Goal: Communication & Community: Answer question/provide support

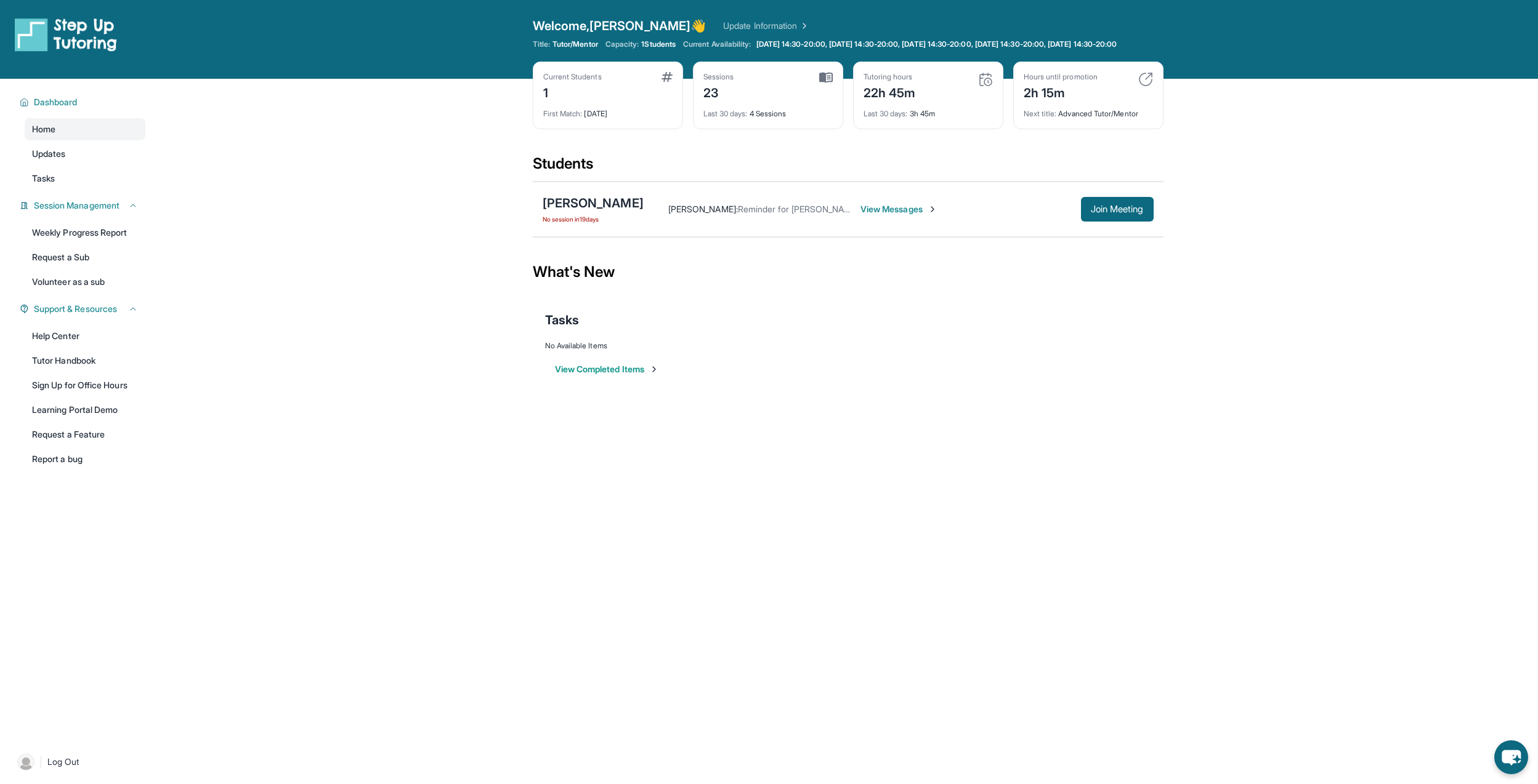
click at [937, 216] on span "View Messages" at bounding box center [898, 209] width 77 height 12
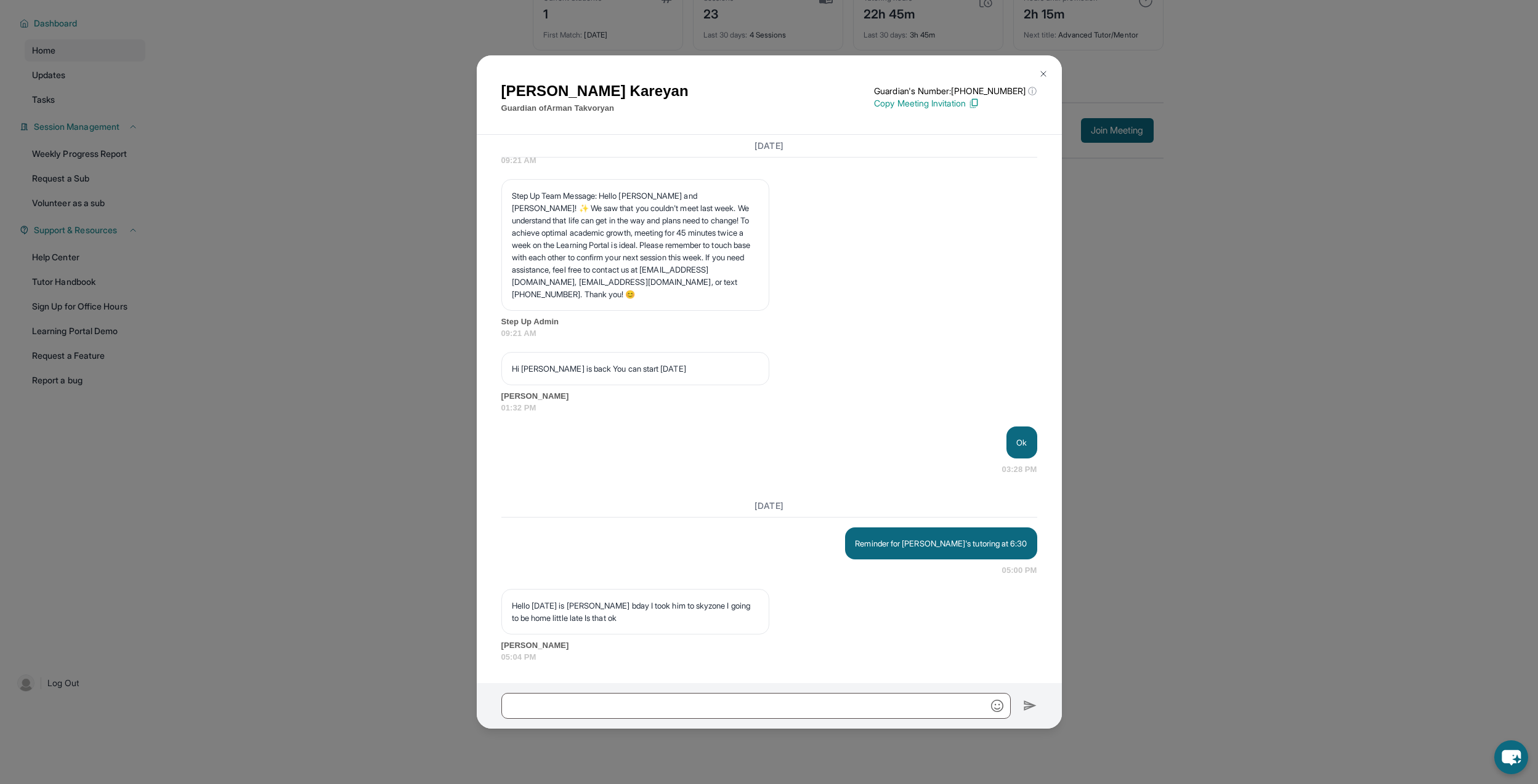
scroll to position [12554, 0]
click at [829, 726] on div at bounding box center [769, 705] width 585 height 45
click at [837, 713] on input "text" at bounding box center [756, 706] width 509 height 26
type input "**********"
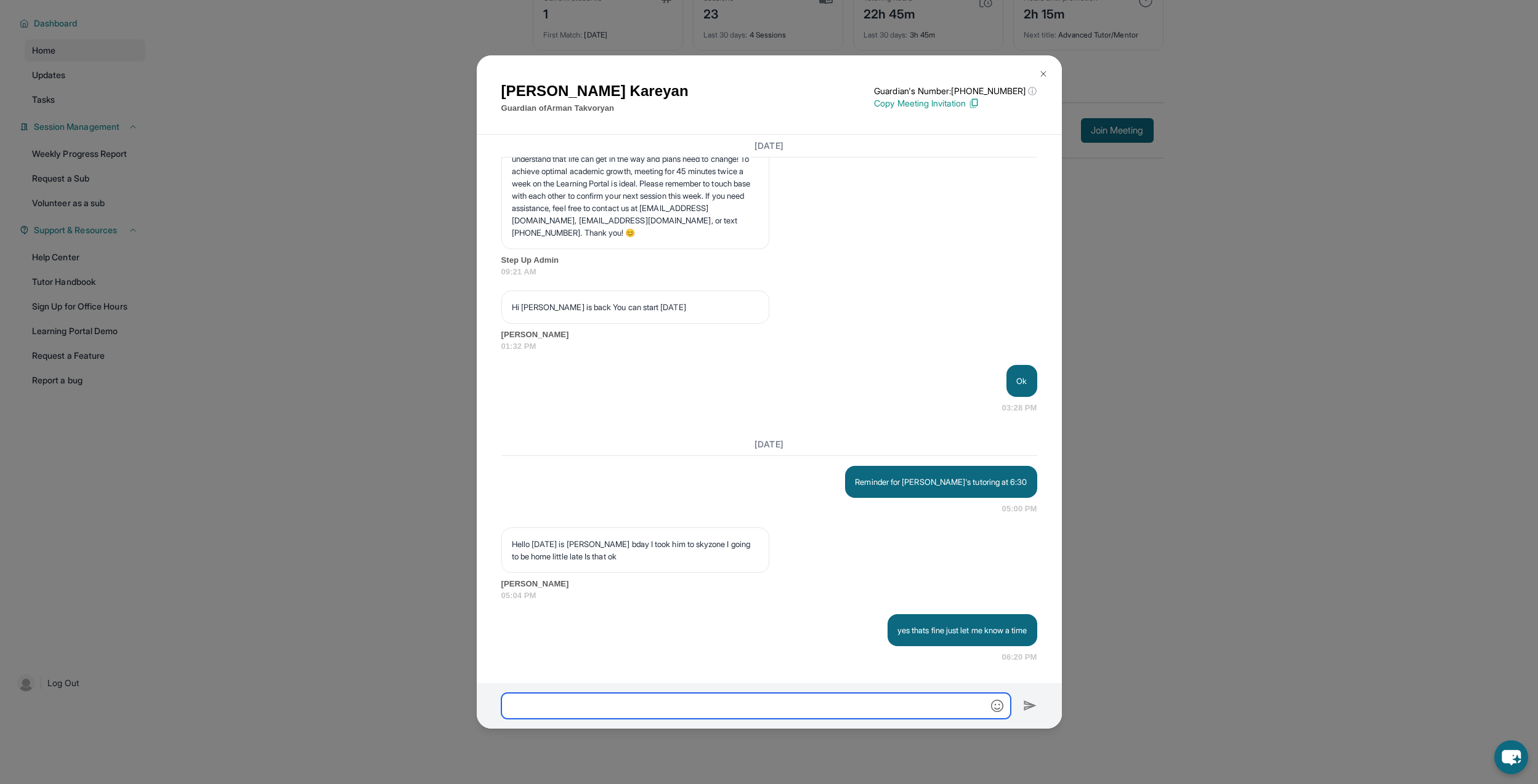
click at [841, 711] on input "text" at bounding box center [756, 706] width 509 height 26
type input "**********"
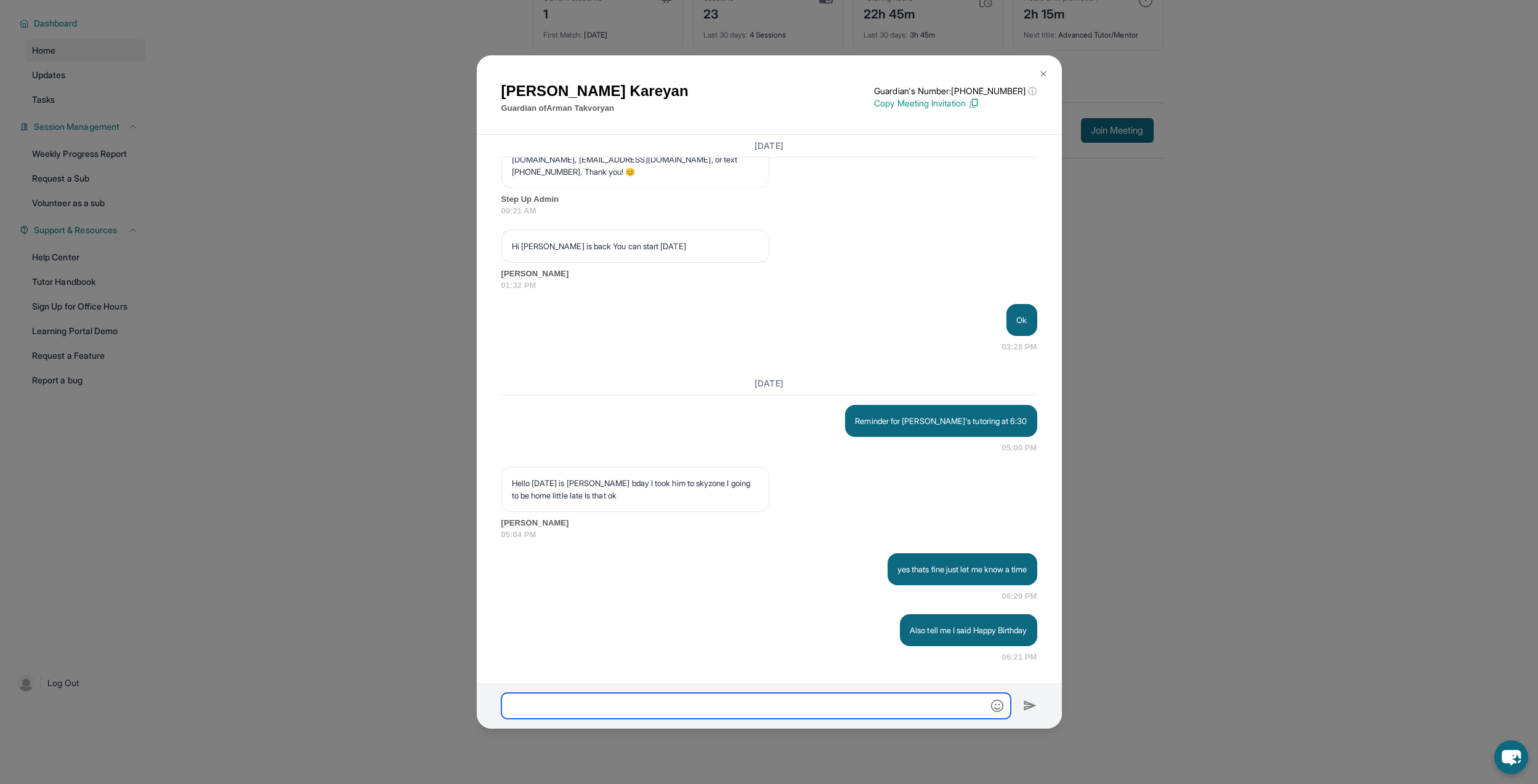
scroll to position [12677, 0]
click at [1047, 70] on img at bounding box center [1043, 73] width 10 height 10
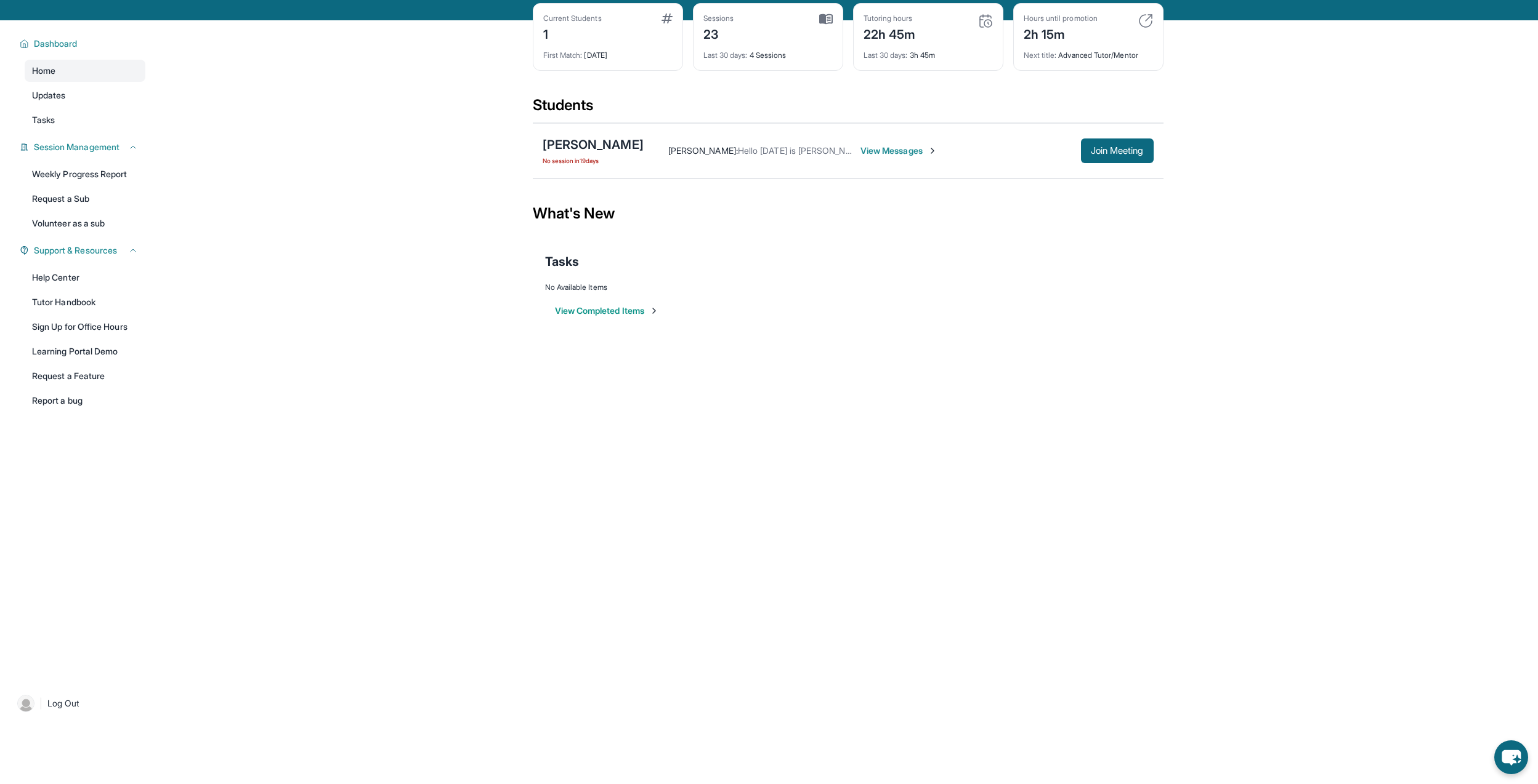
drag, startPoint x: 666, startPoint y: 170, endPoint x: 610, endPoint y: 133, distance: 67.1
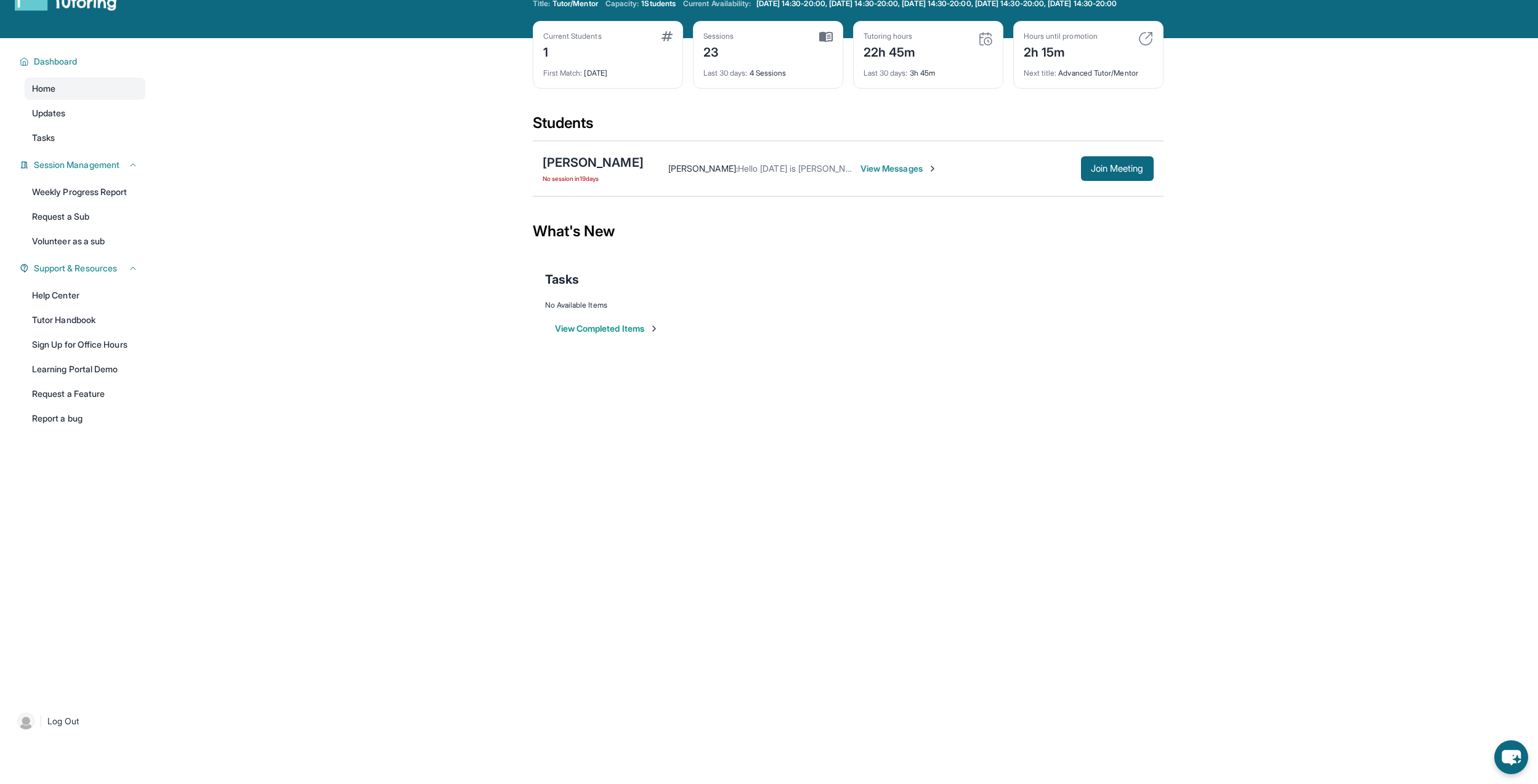
scroll to position [0, 0]
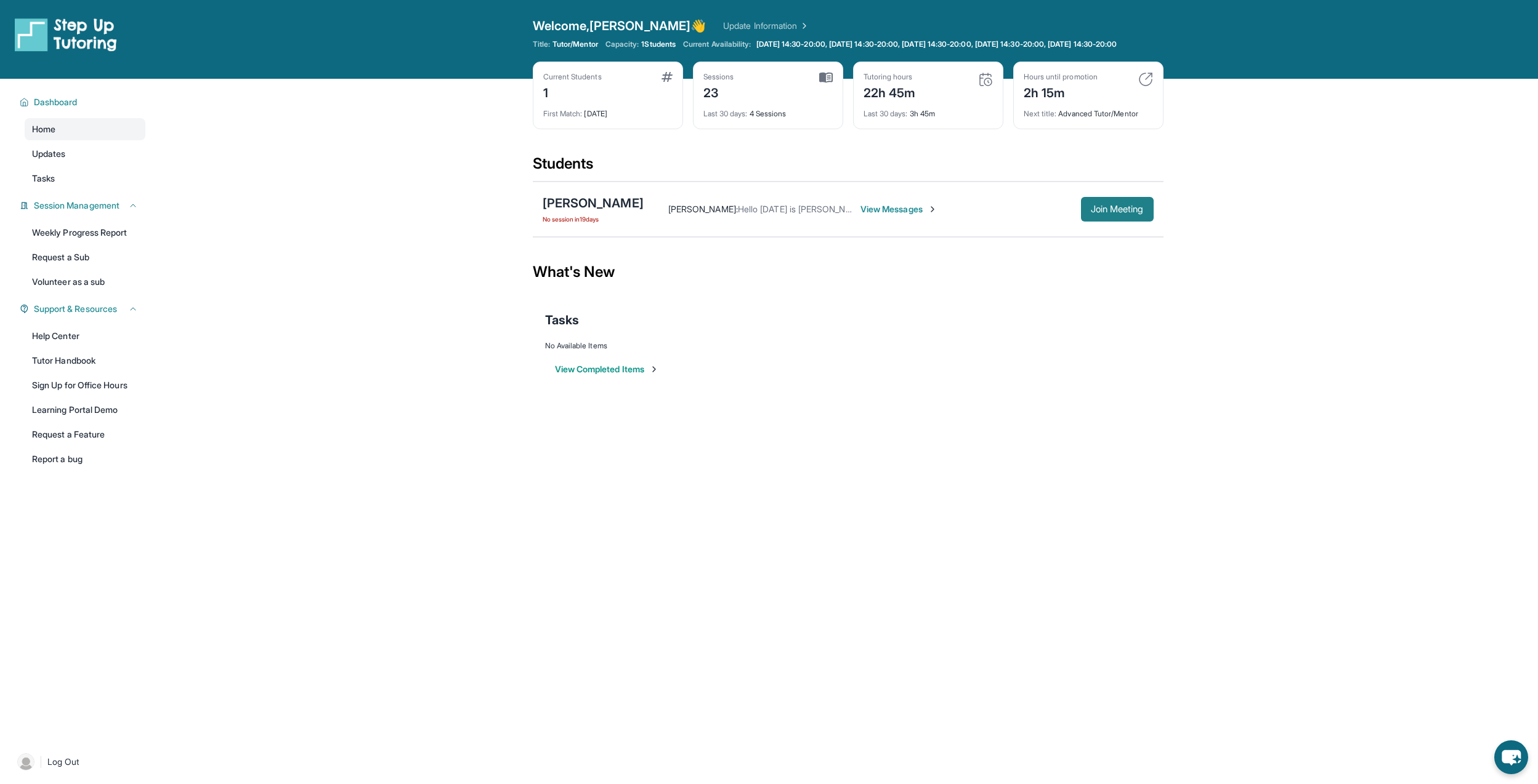
click at [1127, 213] on span "Join Meeting" at bounding box center [1117, 209] width 53 height 7
click at [1120, 213] on span "Join Meeting" at bounding box center [1117, 209] width 53 height 7
click at [904, 216] on span "View Messages" at bounding box center [898, 209] width 77 height 12
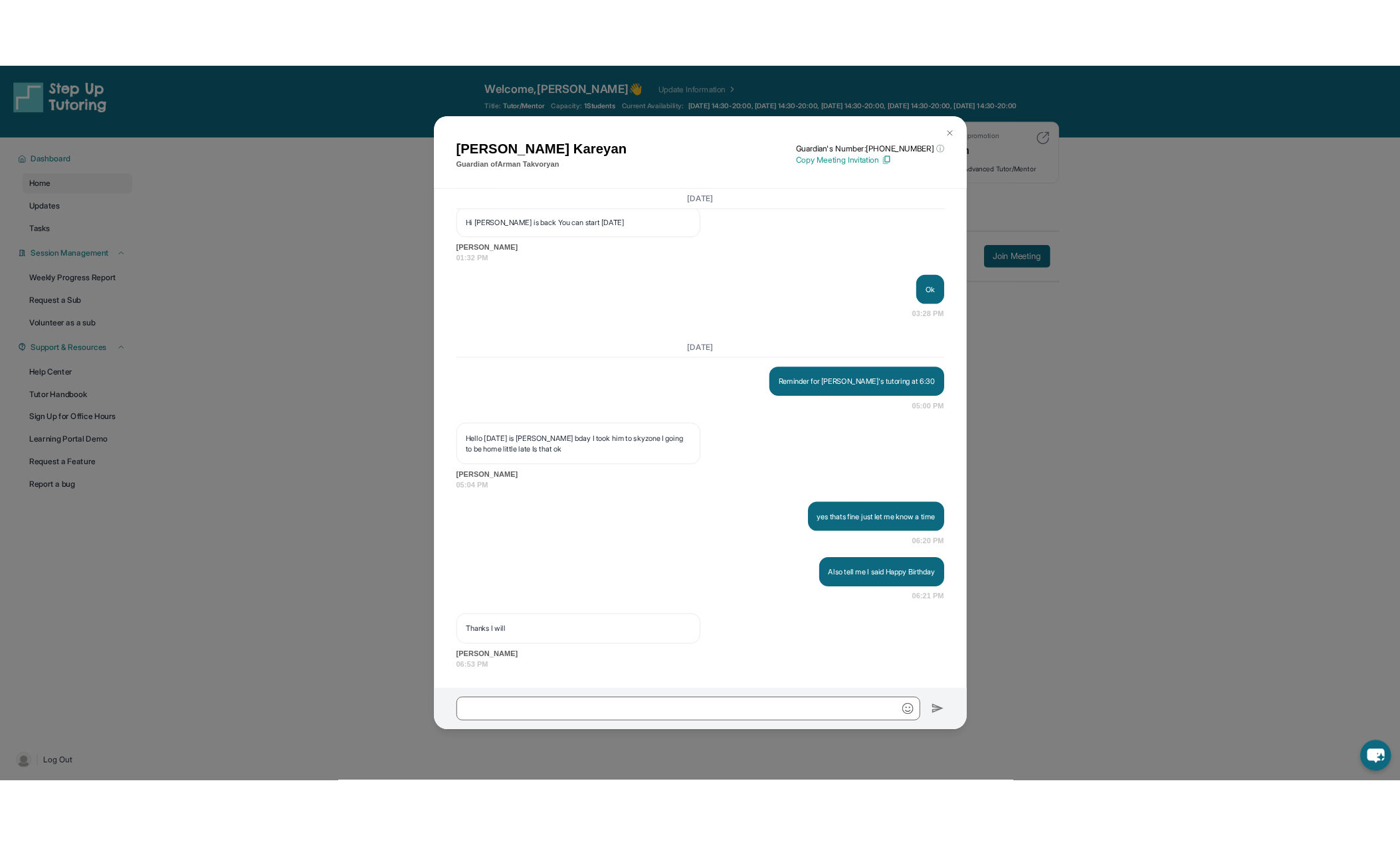
scroll to position [13759, 0]
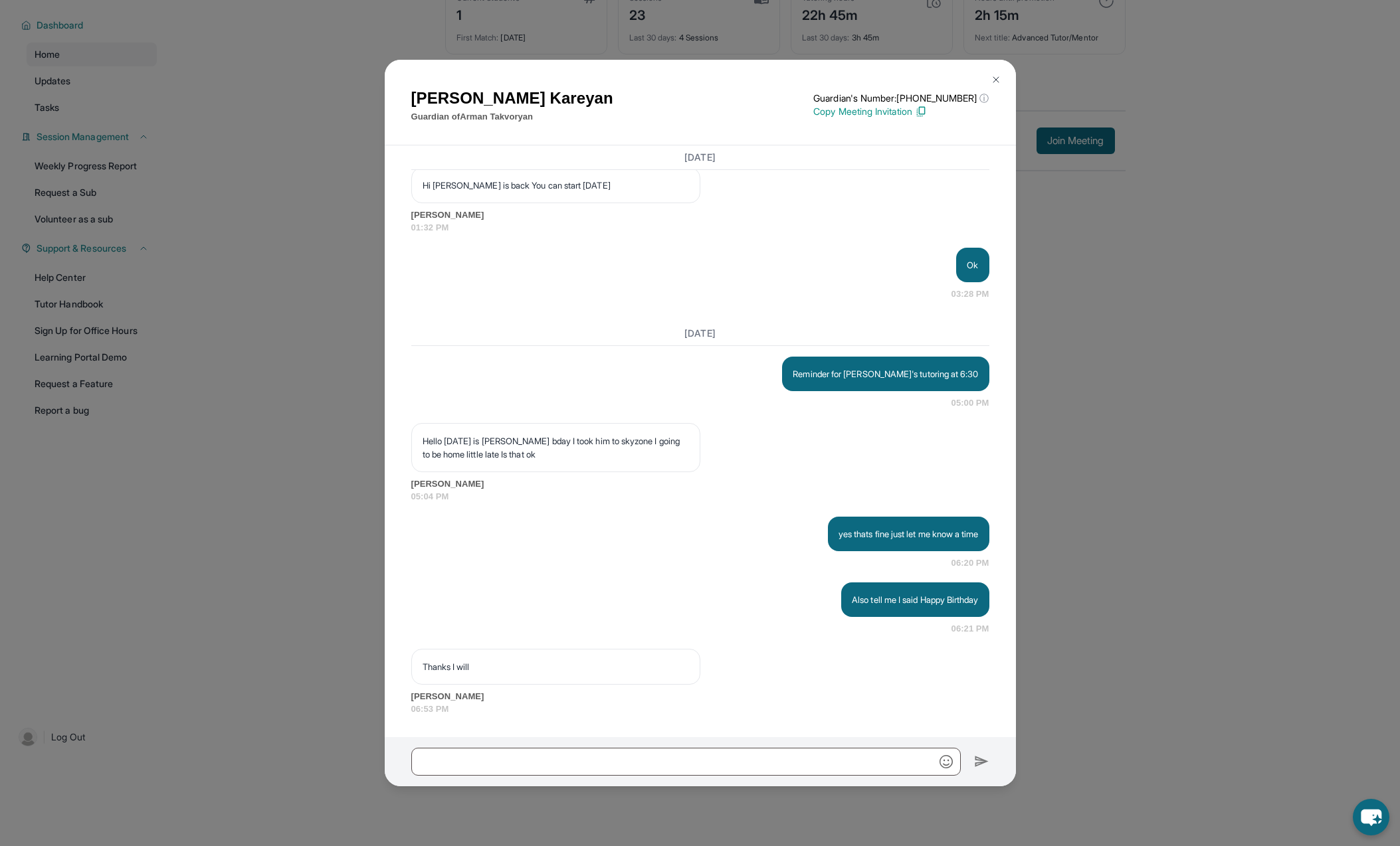
click at [783, 614] on div "Also tell me I said Happy Birthday 06:21 PM" at bounding box center [700, 609] width 578 height 53
click at [890, 527] on p "yes thats fine just let me know a time" at bounding box center [908, 533] width 140 height 13
click at [583, 771] on input "text" at bounding box center [685, 762] width 549 height 28
click at [534, 756] on input "**********" at bounding box center [685, 762] width 549 height 28
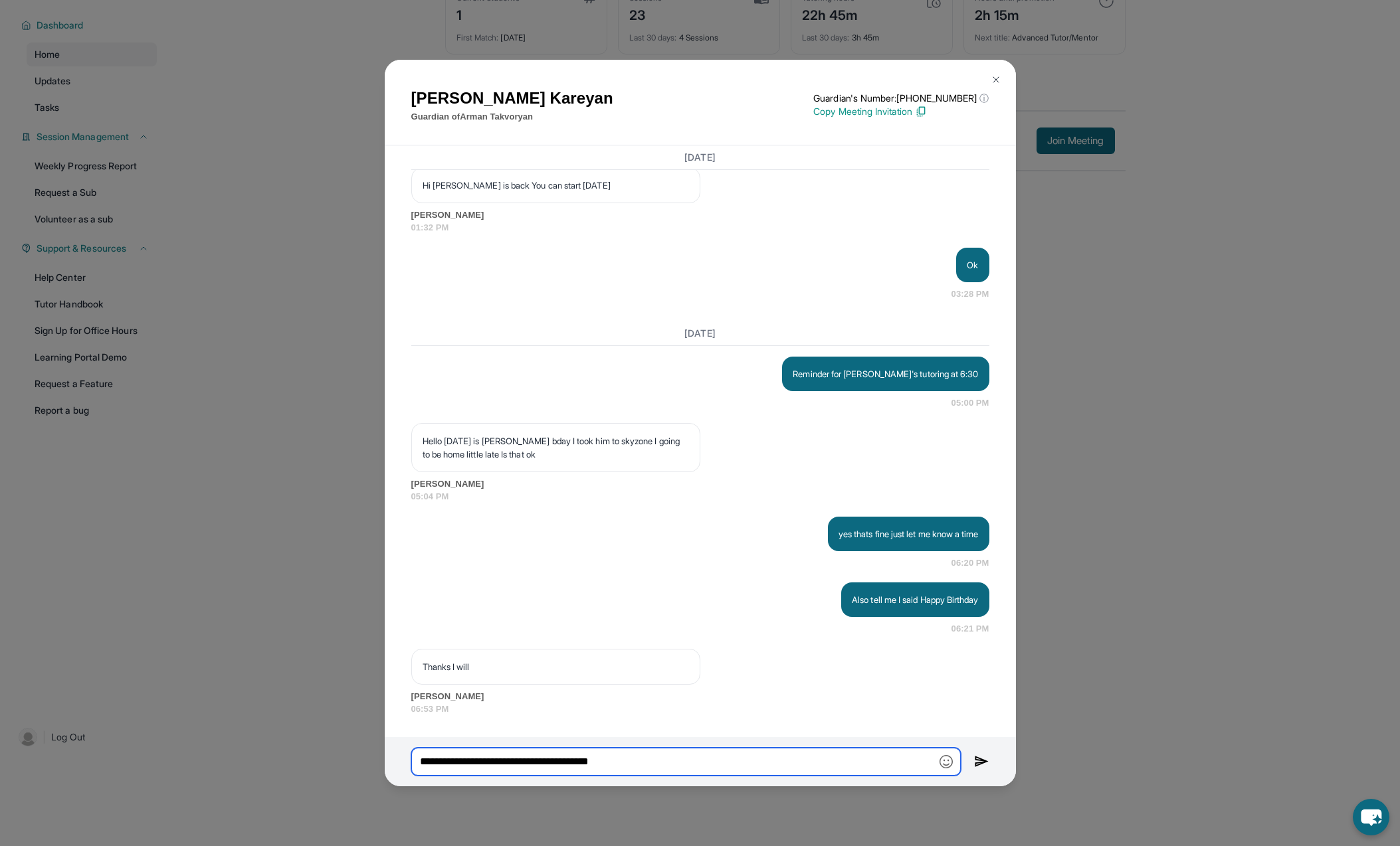
click at [727, 767] on input "**********" at bounding box center [685, 762] width 549 height 28
type input "**********"
click at [979, 768] on img at bounding box center [981, 762] width 15 height 16
click at [867, 769] on input "text" at bounding box center [684, 762] width 546 height 28
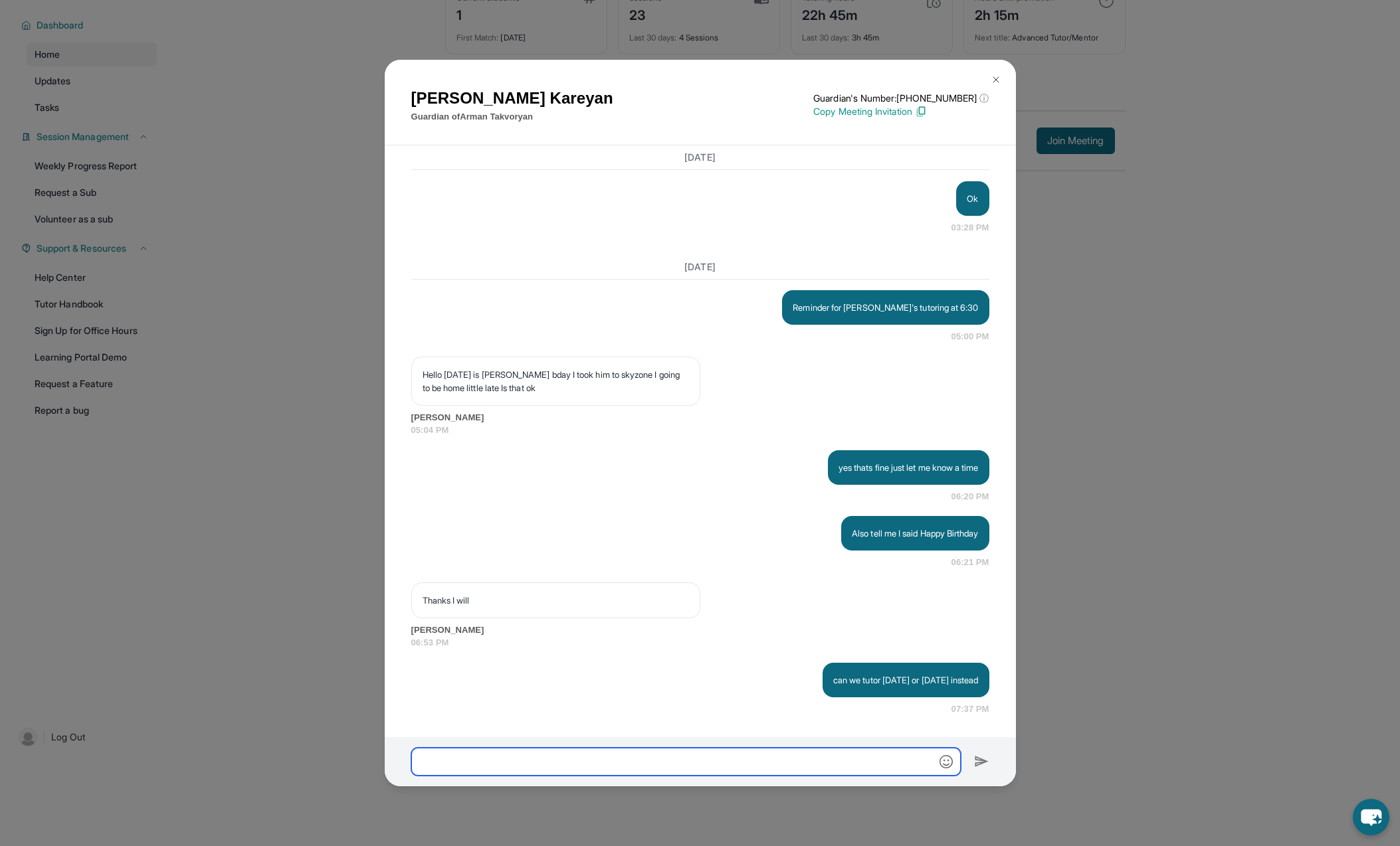
scroll to position [13825, 0]
type input "*"
type input "**********"
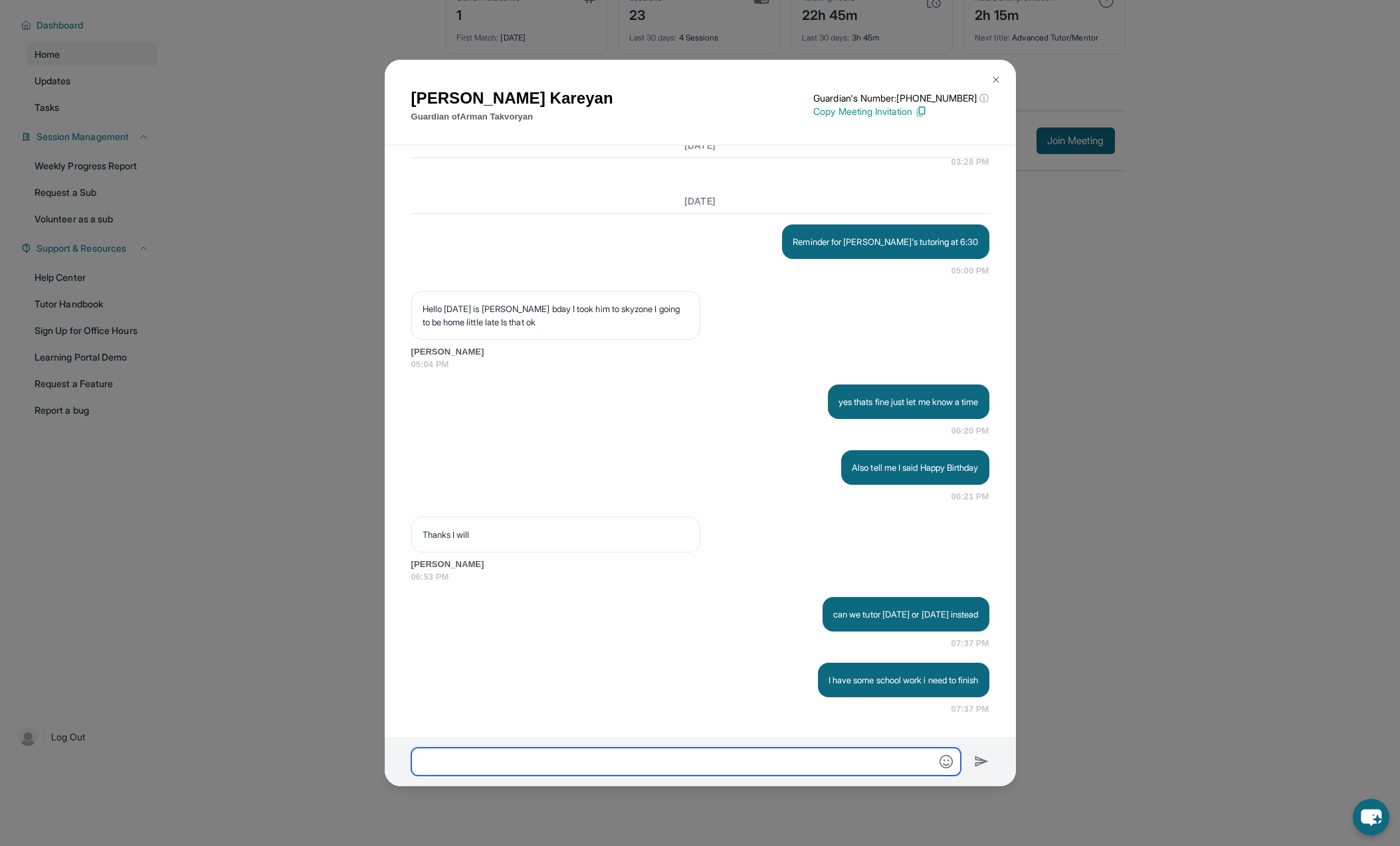
scroll to position [13892, 0]
click at [998, 74] on button at bounding box center [996, 79] width 27 height 27
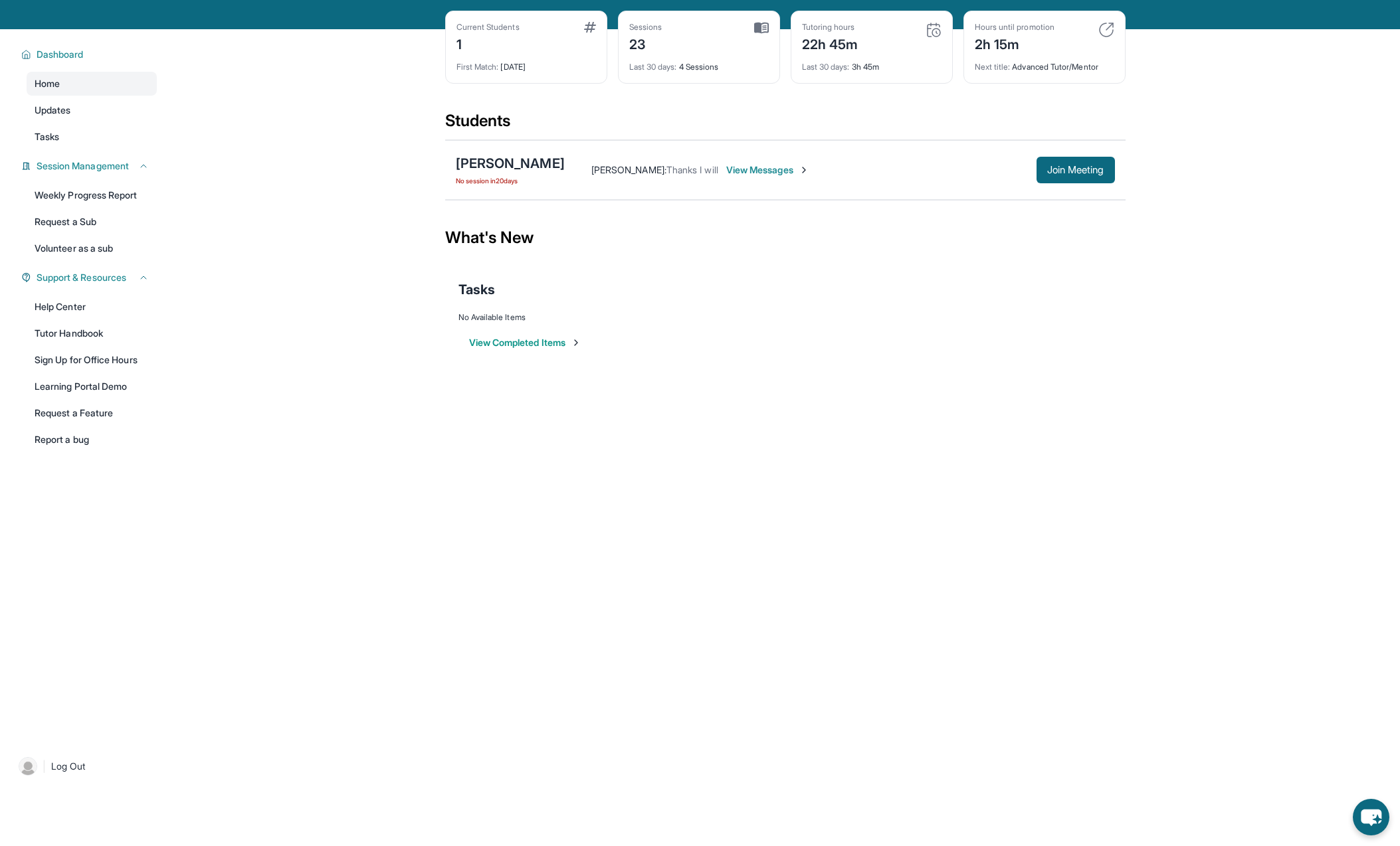
scroll to position [0, 0]
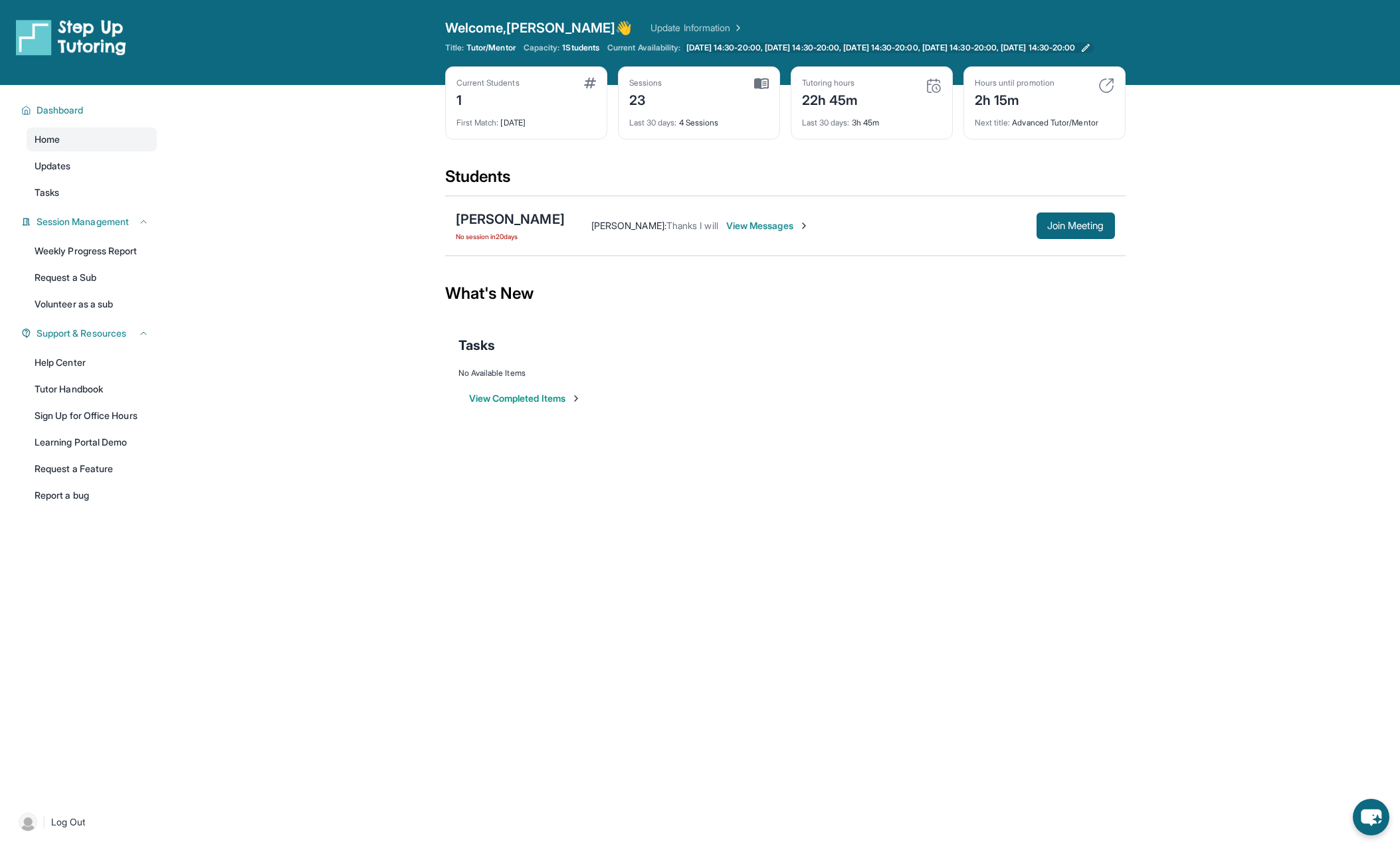
click at [837, 45] on span "[DATE] 14:30-20:00, [DATE] 14:30-20:00, [DATE] 14:30-20:00, [DATE] 14:30-20:00,…" at bounding box center [880, 48] width 389 height 11
click at [764, 239] on div "[PERSON_NAME] : Thanks I will View Messages Join Meeting" at bounding box center [840, 226] width 550 height 27
click at [782, 233] on span "View Messages" at bounding box center [767, 225] width 83 height 13
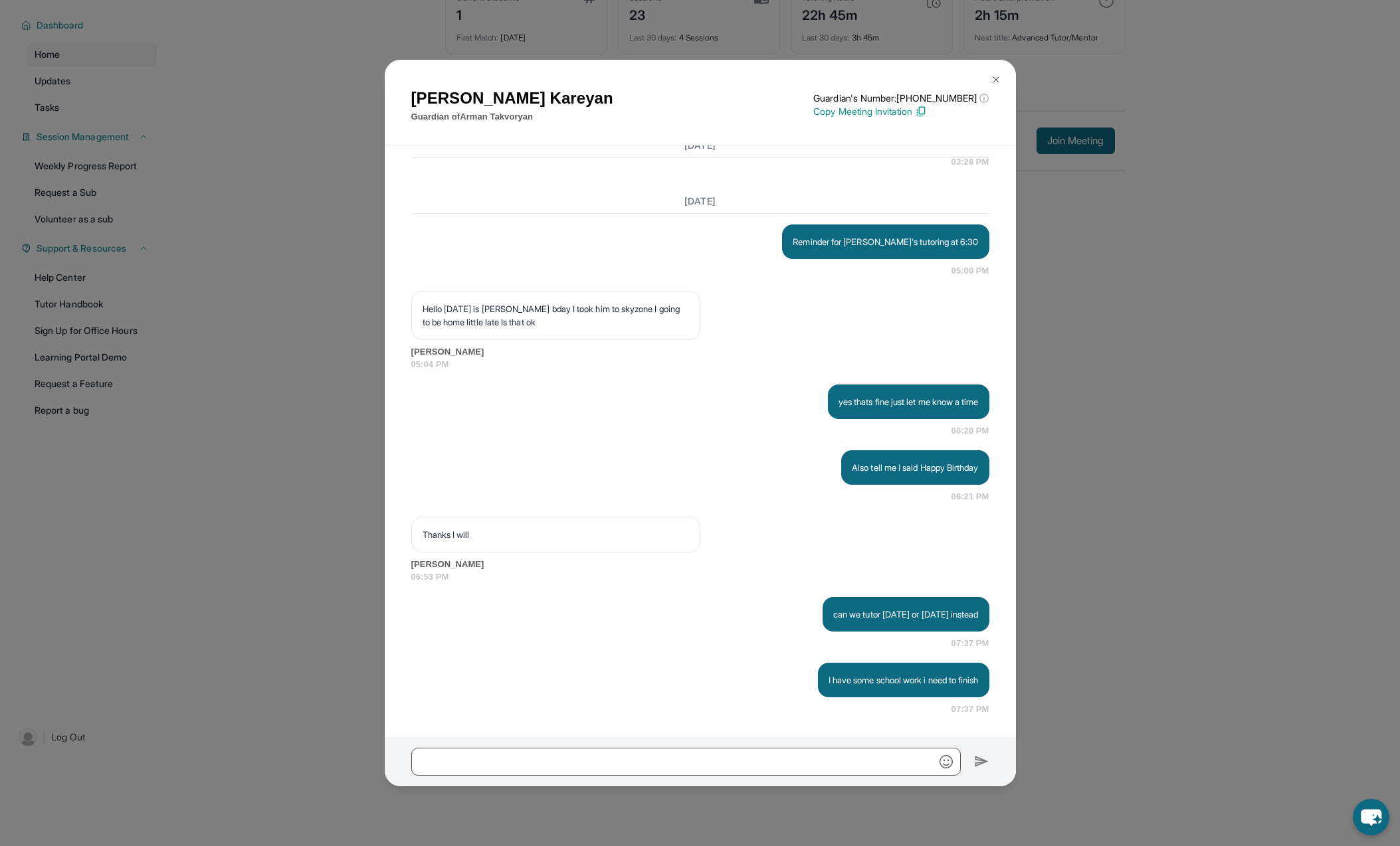
scroll to position [13892, 0]
